Goal: Information Seeking & Learning: Learn about a topic

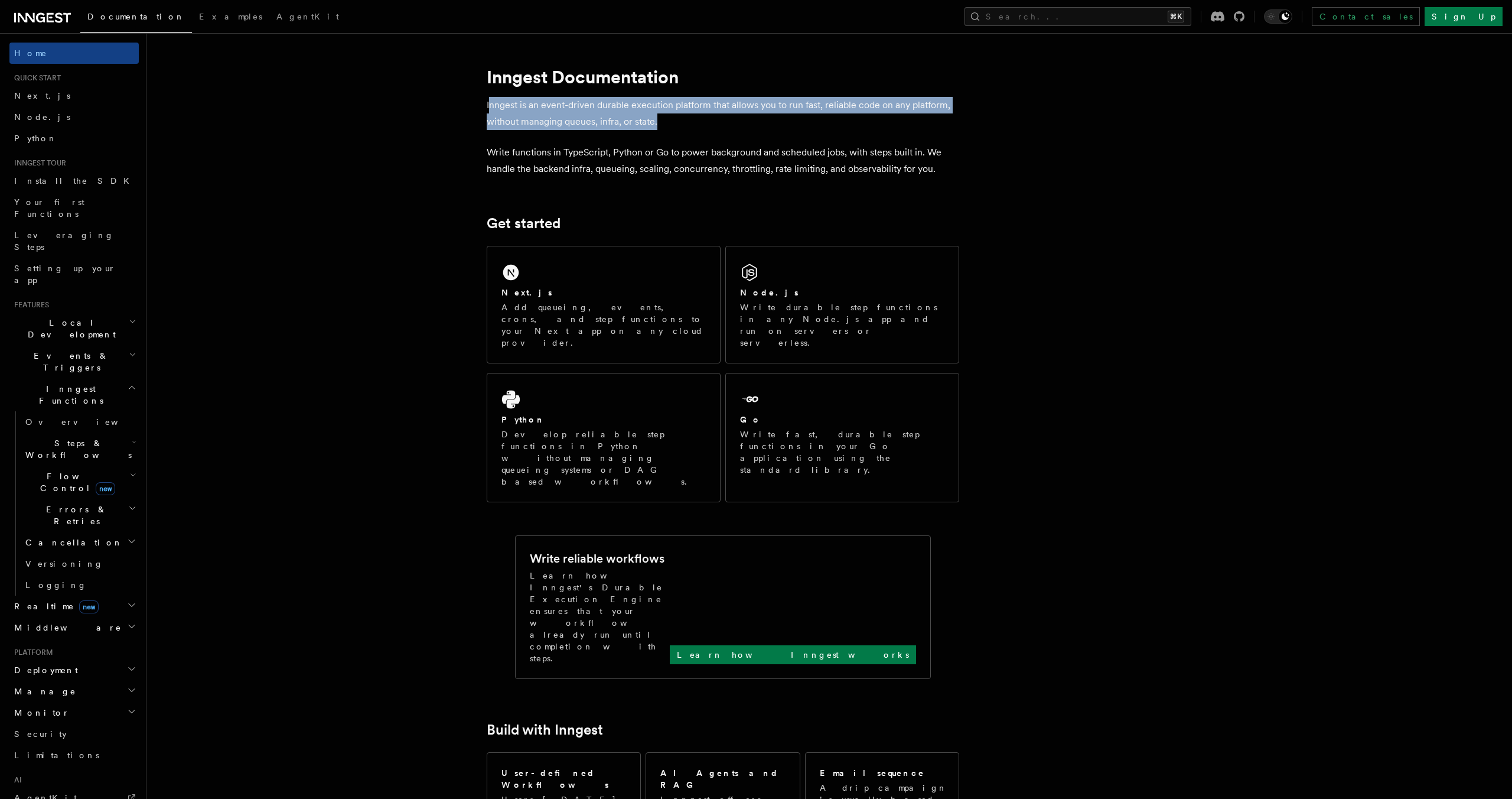
drag, startPoint x: 489, startPoint y: 109, endPoint x: 672, endPoint y: 117, distance: 183.2
click at [672, 117] on p "Inngest is an event-driven durable execution platform that allows you to run fa…" at bounding box center [723, 113] width 472 height 33
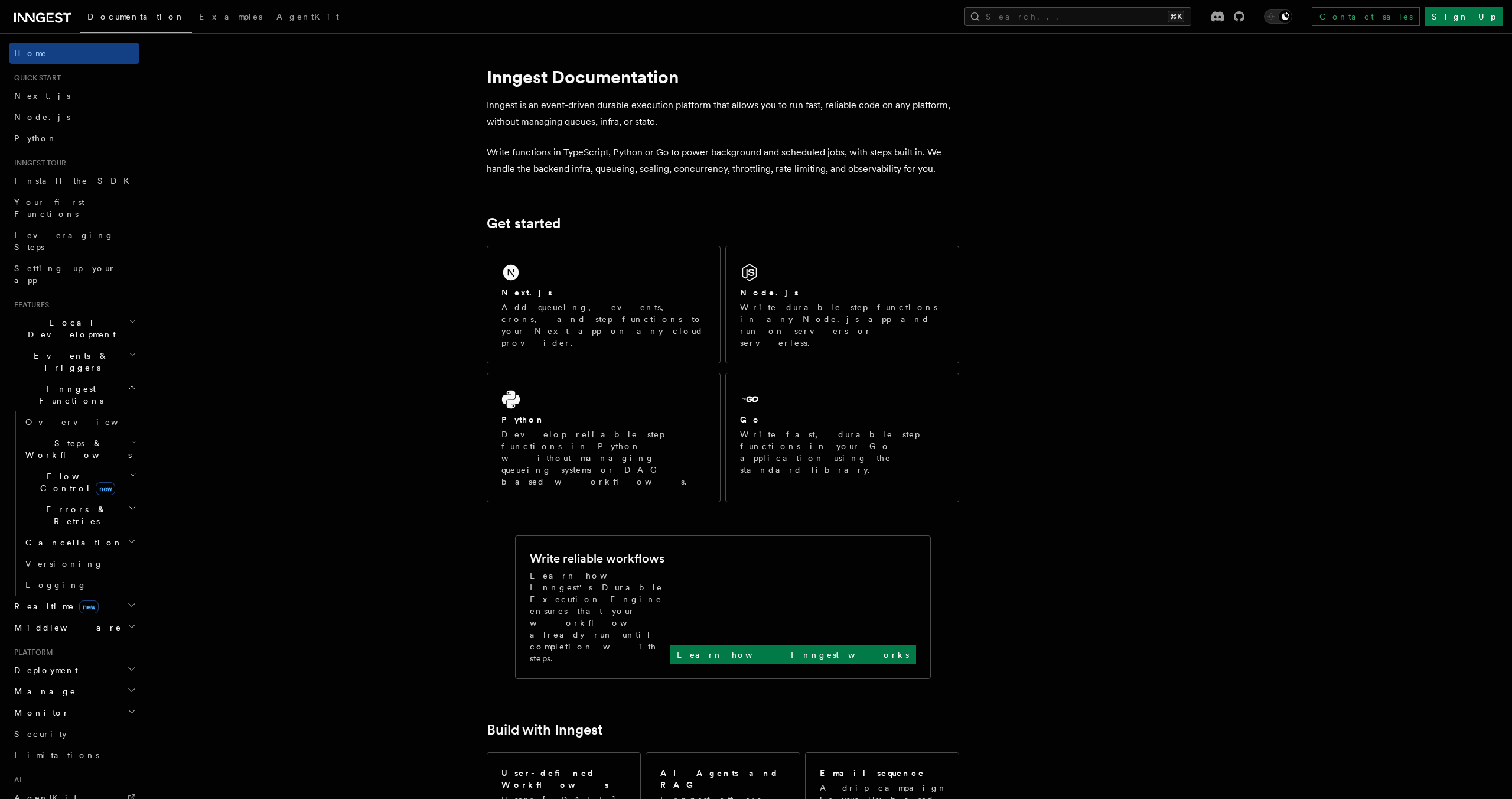
drag, startPoint x: 754, startPoint y: 101, endPoint x: 742, endPoint y: 130, distance: 31.4
click at [743, 128] on p "Inngest is an event-driven durable execution platform that allows you to run fa…" at bounding box center [723, 113] width 472 height 33
click at [581, 168] on p "Write functions in TypeScript, Python or Go to power background and scheduled j…" at bounding box center [723, 160] width 472 height 33
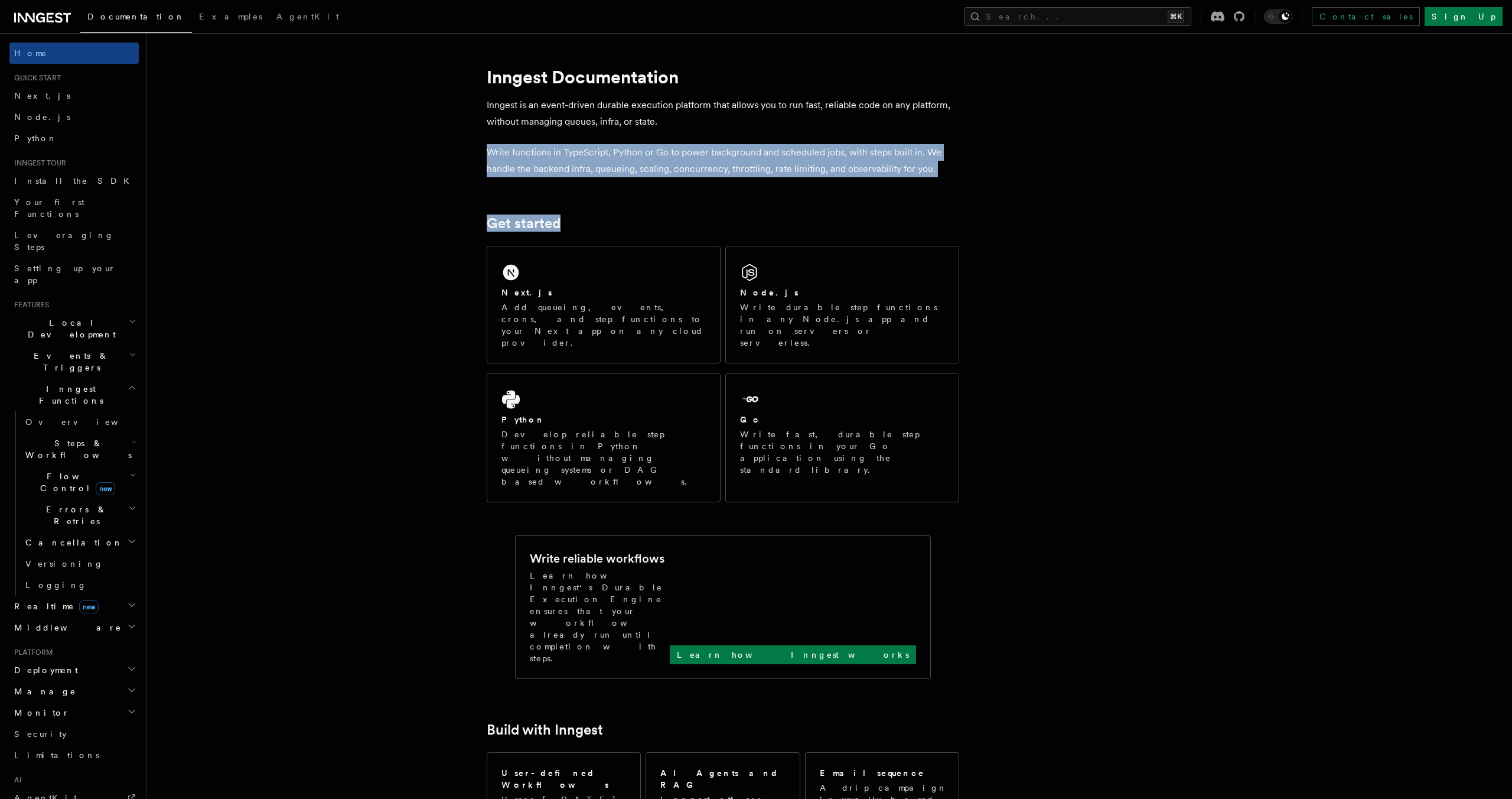
drag, startPoint x: 485, startPoint y: 157, endPoint x: 844, endPoint y: 231, distance: 366.5
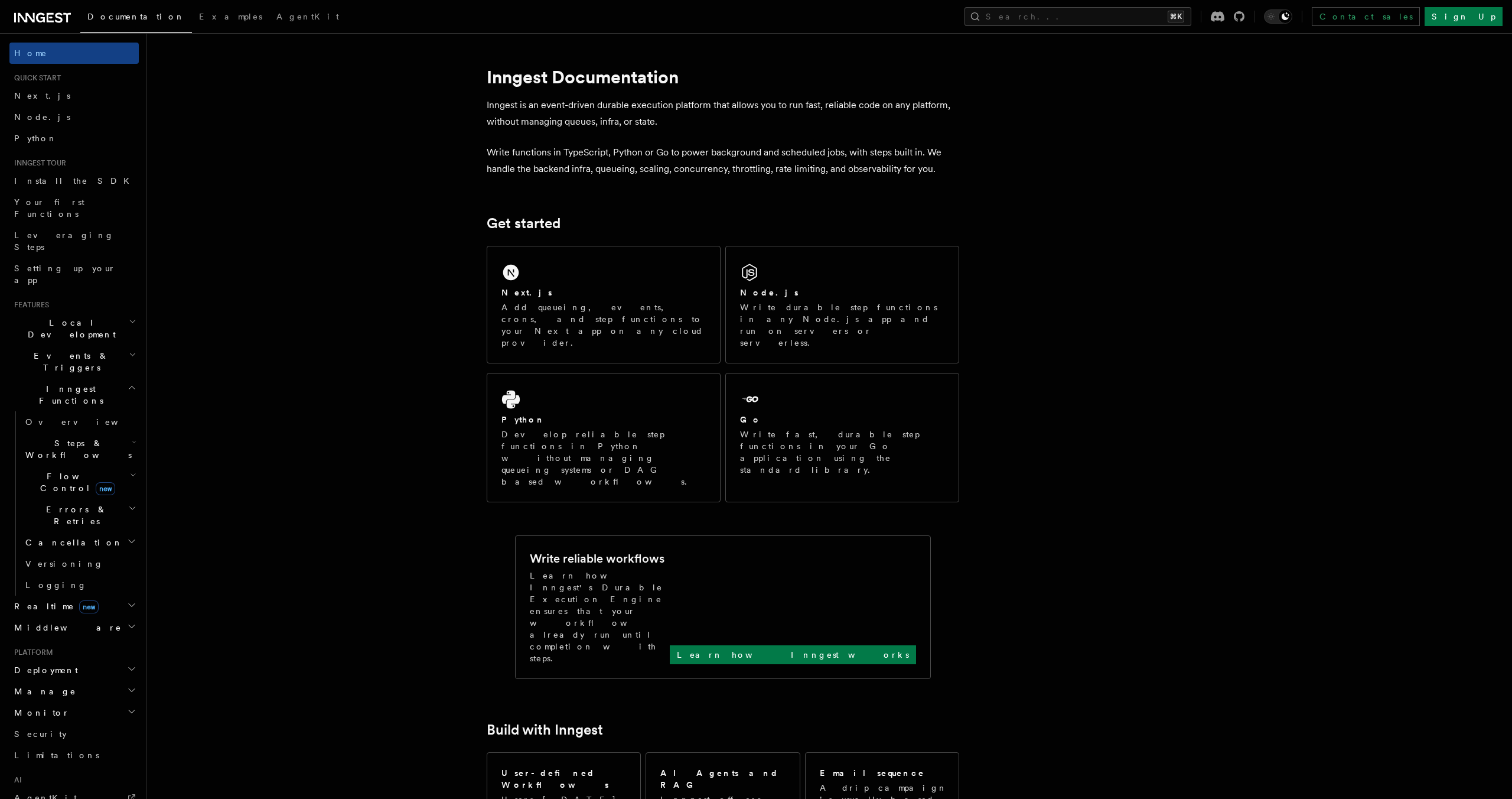
click at [52, 21] on icon at bounding box center [50, 18] width 7 height 9
